Goal: Use online tool/utility

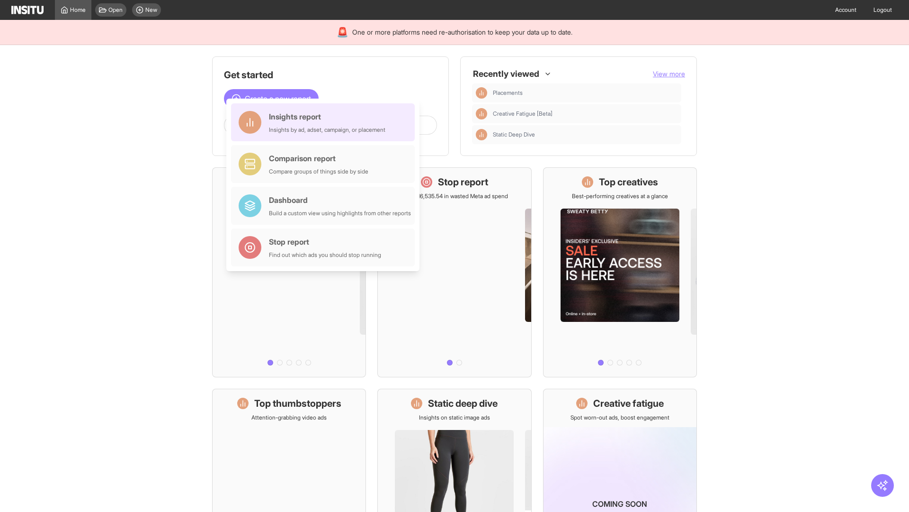
click at [325, 122] on div "Insights report Insights by ad, adset, campaign, or placement" at bounding box center [327, 122] width 117 height 23
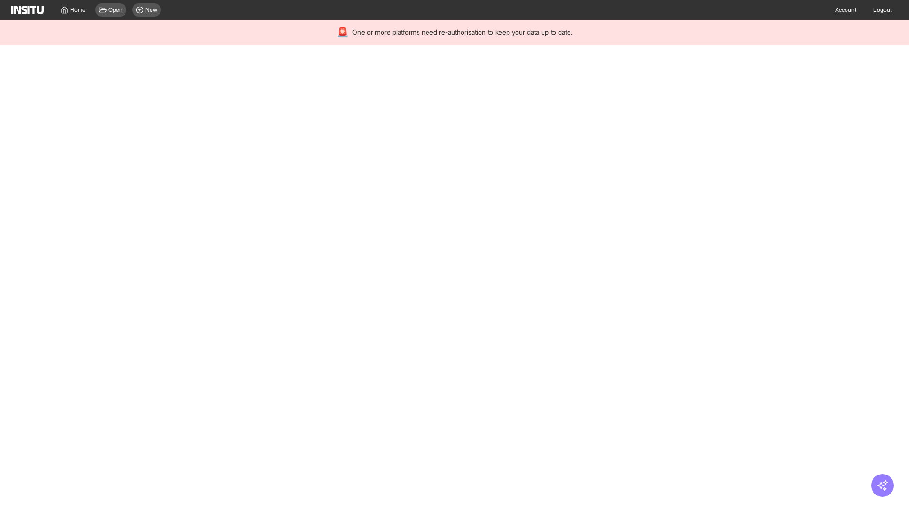
select select "**"
